Goal: Task Accomplishment & Management: Manage account settings

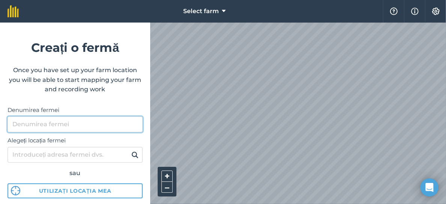
click at [82, 126] on input "Denumirea fermei" at bounding box center [75, 124] width 135 height 16
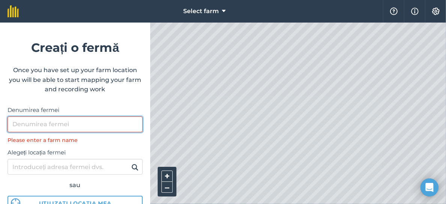
click at [69, 122] on input "Denumirea fermei" at bounding box center [75, 124] width 135 height 16
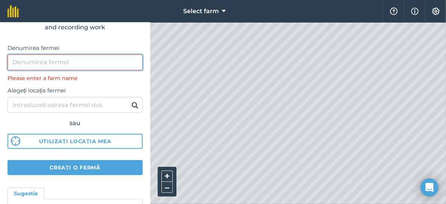
scroll to position [75, 0]
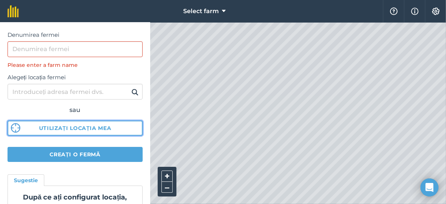
click at [72, 128] on button "Utilizați locația mea" at bounding box center [75, 127] width 135 height 15
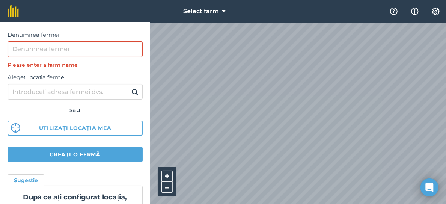
click at [283, 105] on div at bounding box center [298, 113] width 296 height 181
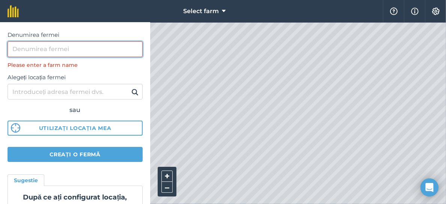
click at [64, 45] on input "Denumirea fermei" at bounding box center [75, 49] width 135 height 16
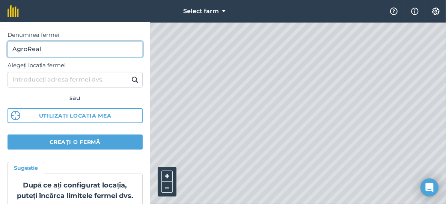
type input "AgroReal"
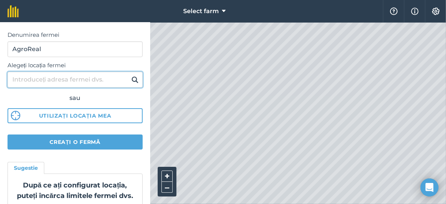
click at [76, 80] on input "Alegeți locația fermei" at bounding box center [75, 80] width 135 height 16
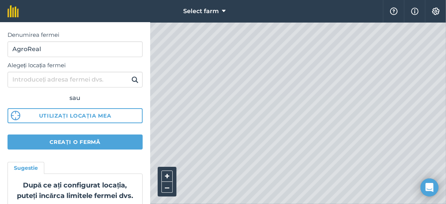
click at [131, 79] on img at bounding box center [134, 79] width 7 height 9
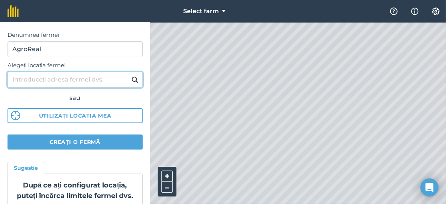
click at [65, 80] on input "Alegeți locația fermei" at bounding box center [75, 80] width 135 height 16
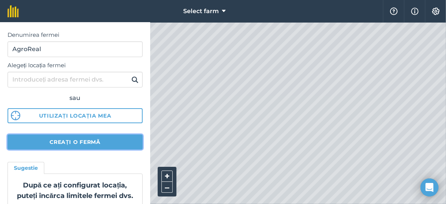
click at [75, 142] on button "Creați o fermă" at bounding box center [75, 141] width 135 height 15
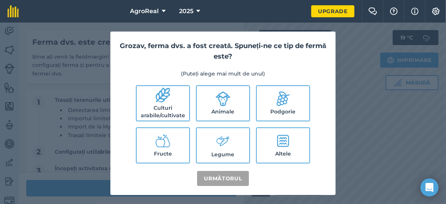
click at [282, 145] on icon at bounding box center [283, 141] width 12 height 12
checkbox input "true"
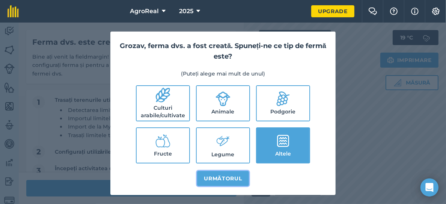
click at [222, 177] on button "Următorul" at bounding box center [222, 178] width 51 height 15
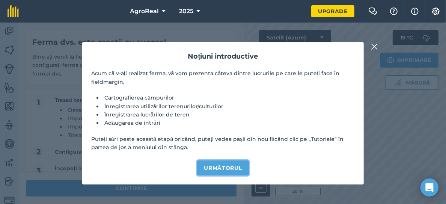
click at [220, 168] on button "Următorul" at bounding box center [222, 167] width 51 height 15
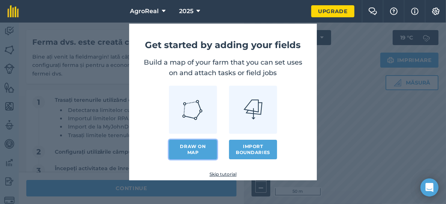
click at [193, 149] on link "Draw on map" at bounding box center [193, 150] width 48 height 20
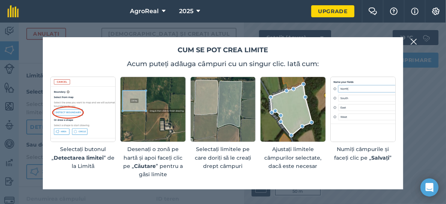
click at [413, 41] on img at bounding box center [413, 41] width 7 height 9
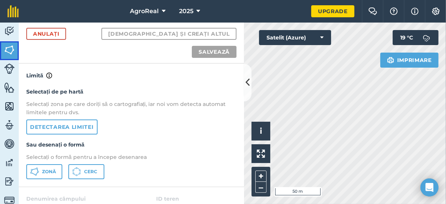
click at [11, 52] on img at bounding box center [9, 49] width 11 height 11
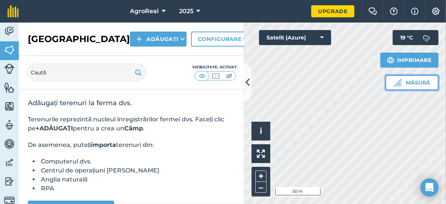
click at [405, 80] on button "Măsură" at bounding box center [411, 82] width 53 height 15
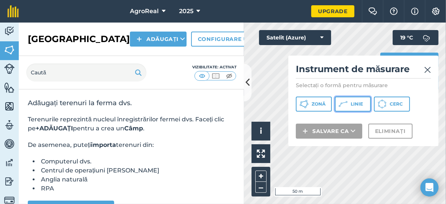
click at [347, 105] on icon at bounding box center [342, 103] width 9 height 9
click at [426, 71] on img at bounding box center [427, 69] width 7 height 9
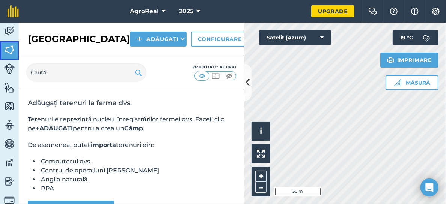
click at [10, 47] on img at bounding box center [9, 49] width 11 height 11
click at [164, 10] on icon at bounding box center [164, 11] width 4 height 9
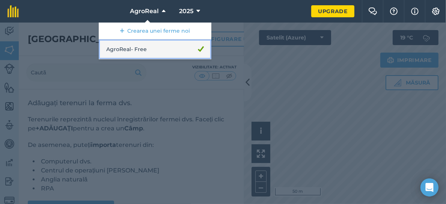
click at [123, 49] on link "AgroReal - Free" at bounding box center [155, 49] width 113 height 20
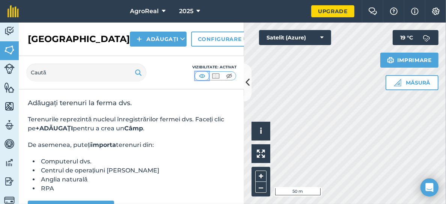
click at [202, 75] on img at bounding box center [201, 76] width 9 height 8
click at [137, 73] on img at bounding box center [138, 72] width 7 height 9
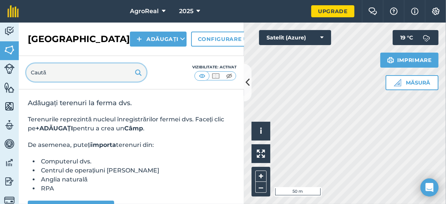
click at [54, 73] on input "text" at bounding box center [86, 72] width 120 height 18
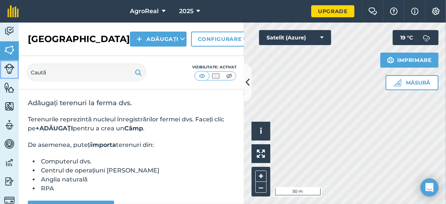
click at [9, 64] on img at bounding box center [9, 68] width 11 height 11
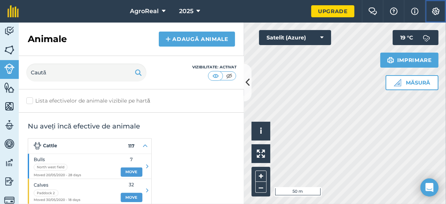
click at [436, 11] on img at bounding box center [435, 12] width 9 height 8
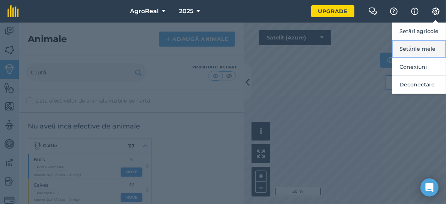
click at [419, 48] on button "Setările mele" at bounding box center [419, 49] width 54 height 18
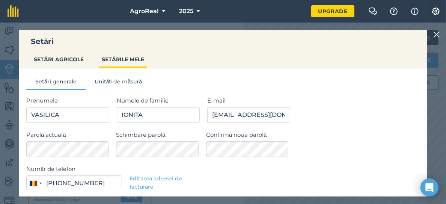
type input "0787 886 700"
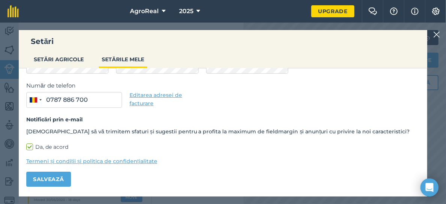
scroll to position [46, 0]
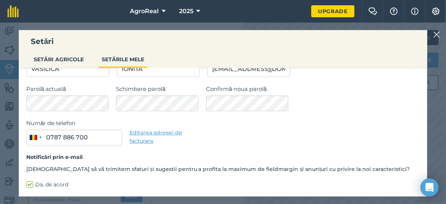
click at [229, 126] on div "Număr de telefon [GEOGRAPHIC_DATA] +40 244 results found [GEOGRAPHIC_DATA] +93 …" at bounding box center [222, 132] width 393 height 27
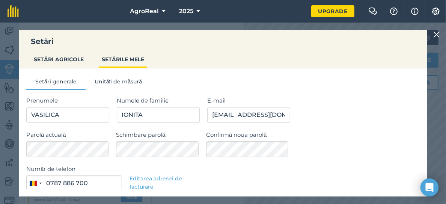
scroll to position [0, 0]
